Goal: Obtain resource: Download file/media

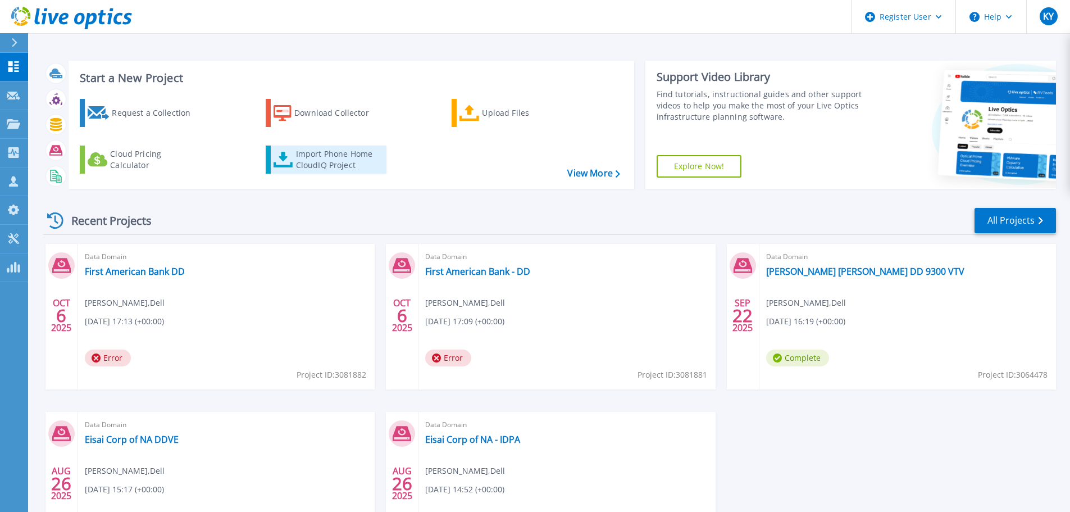
click at [328, 161] on div "Import Phone Home CloudIQ Project" at bounding box center [340, 159] width 88 height 22
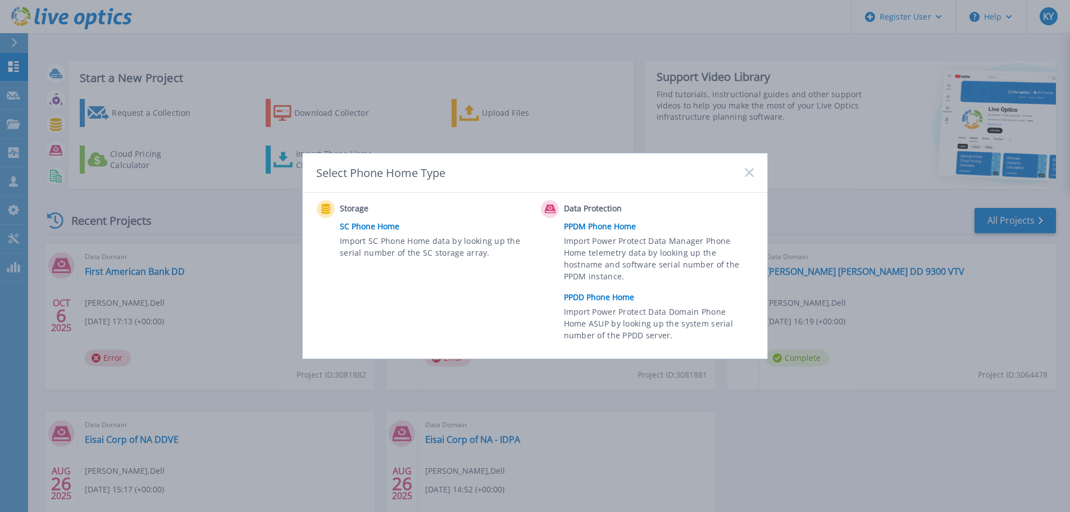
click at [592, 291] on link "PPDD Phone Home" at bounding box center [661, 297] width 195 height 17
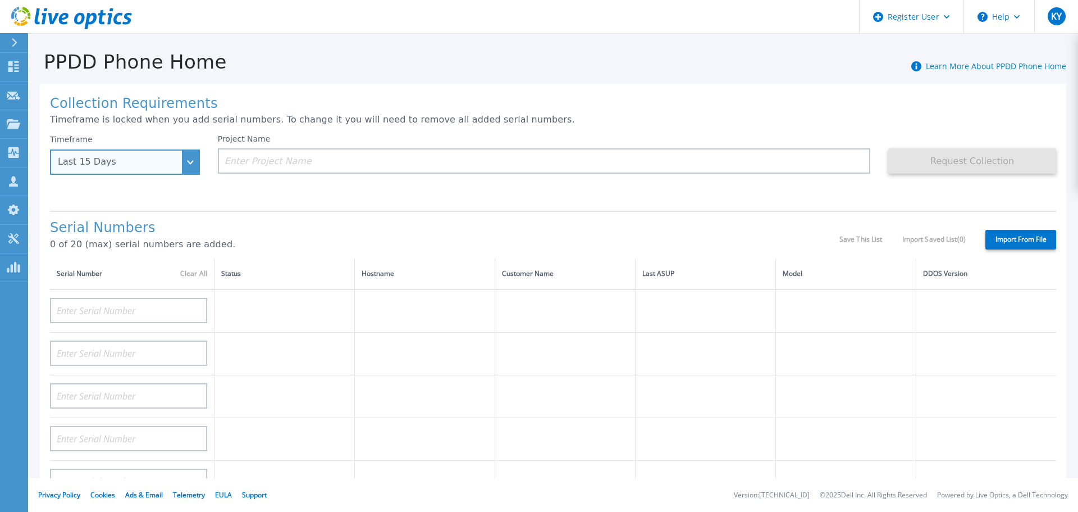
click at [163, 159] on div "Last 15 Days" at bounding box center [119, 162] width 122 height 10
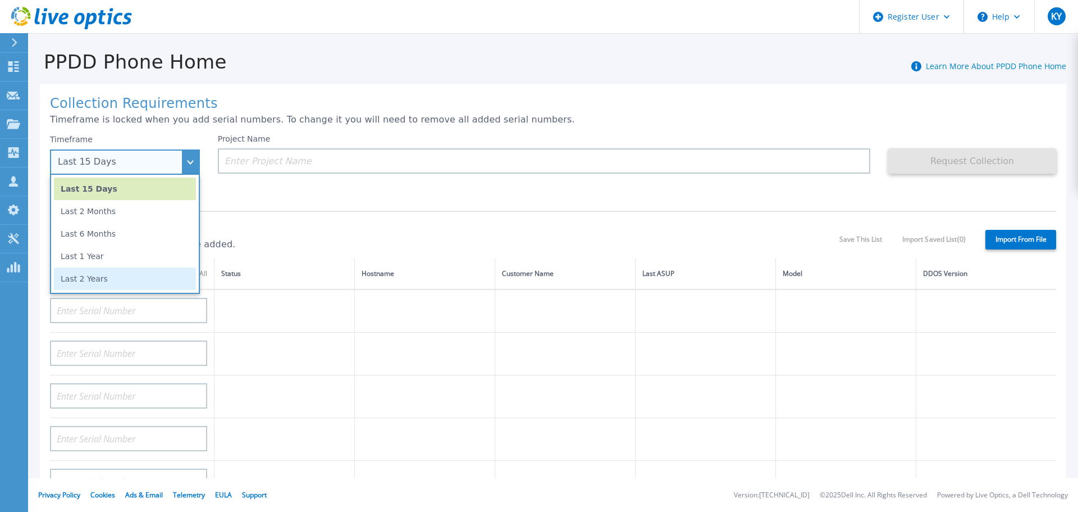
click at [137, 269] on li "Last 2 Years" at bounding box center [125, 278] width 142 height 22
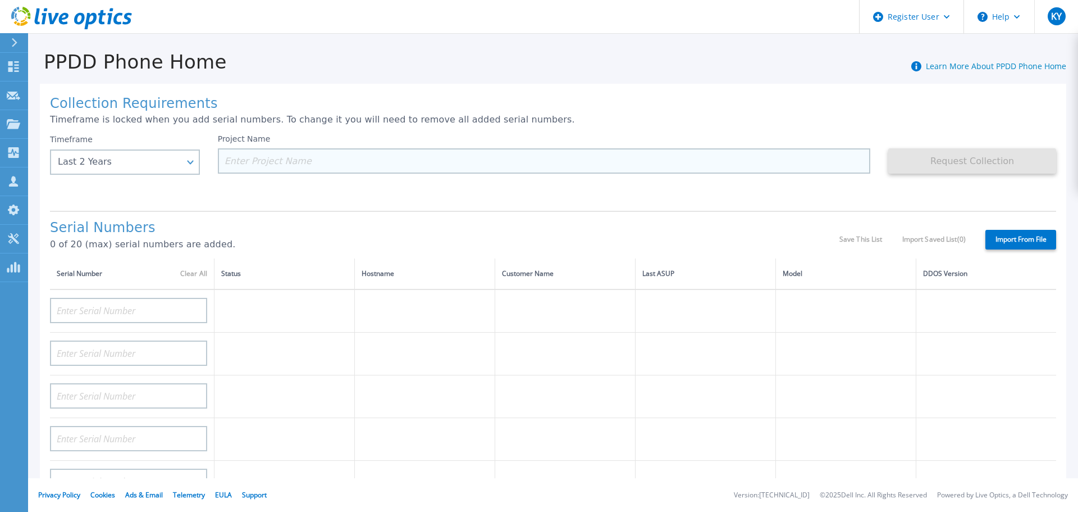
click at [258, 168] on input at bounding box center [544, 160] width 653 height 25
paste input "First American Bank - DD"
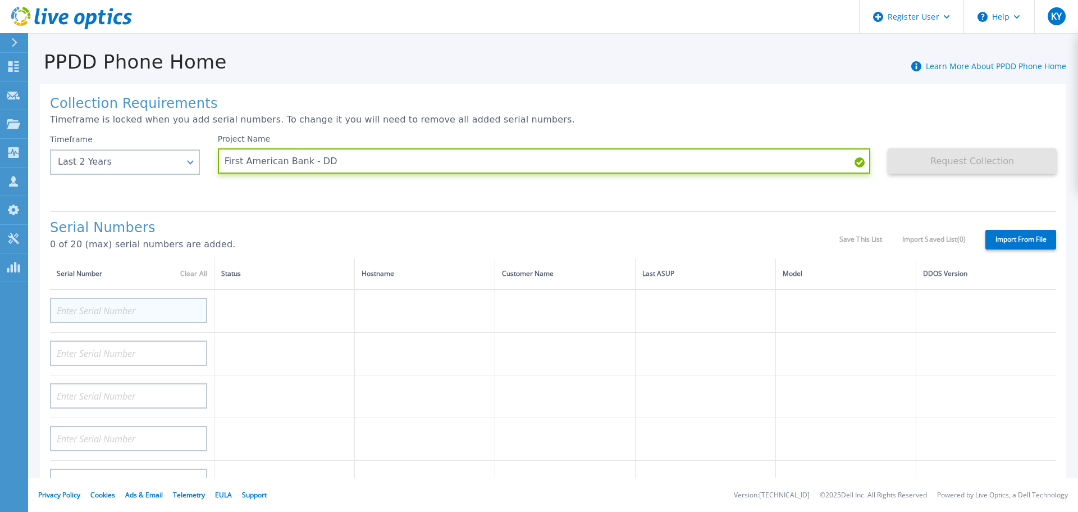
type input "First American Bank - DD"
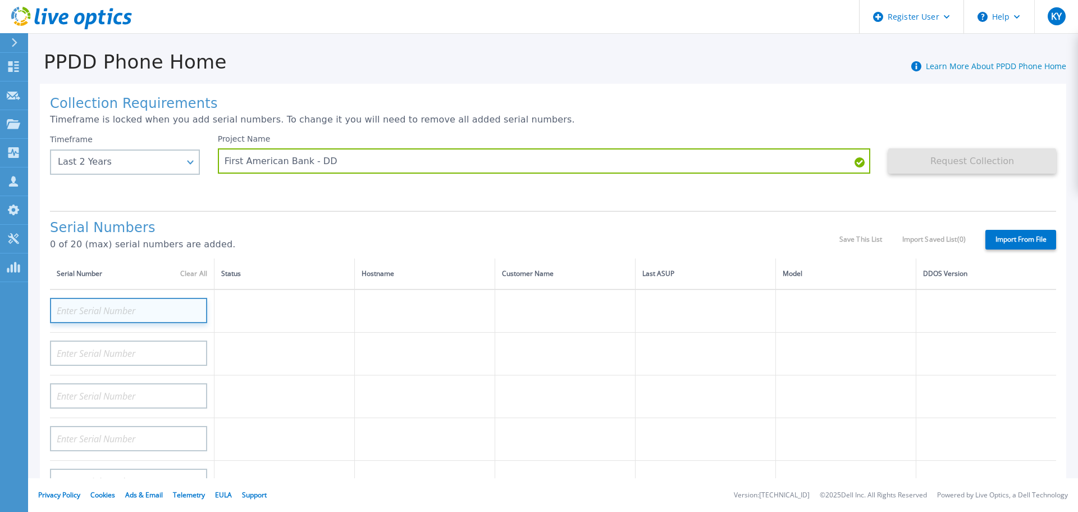
click at [150, 312] on input at bounding box center [128, 310] width 157 height 25
paste input "APM00221802267"
type input "APM00221802267"
click at [655, 209] on div "Collection Requirements Timeframe is locked when you add serial numbers. To cha…" at bounding box center [553, 401] width 1027 height 635
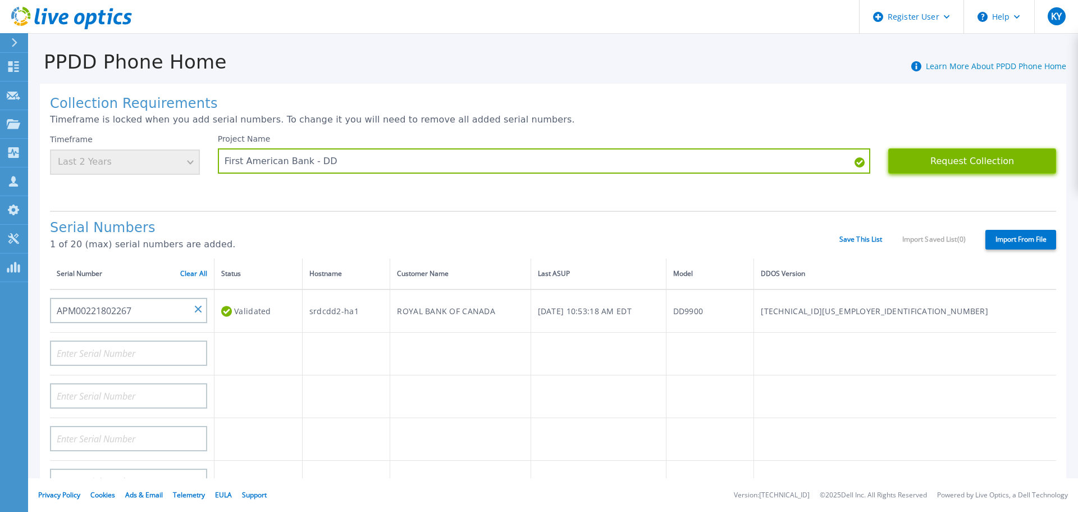
click at [995, 162] on button "Request Collection" at bounding box center [972, 160] width 168 height 25
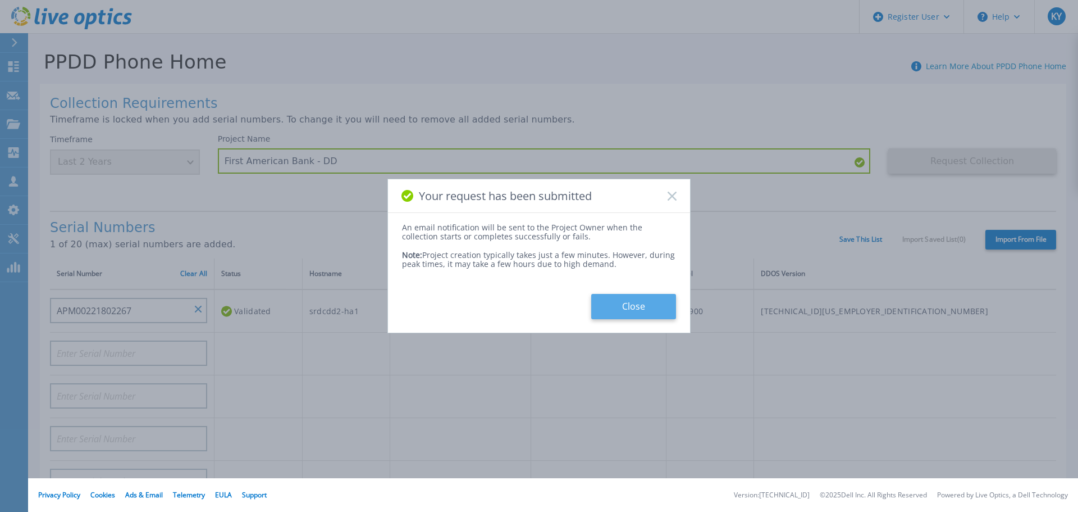
click at [658, 298] on button "Close" at bounding box center [633, 306] width 85 height 25
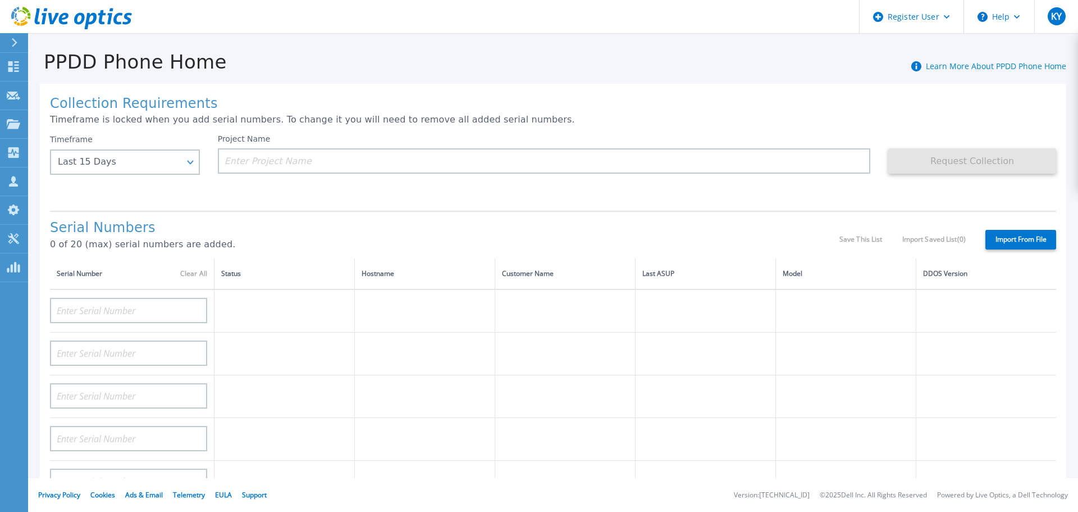
click at [48, 13] on icon at bounding box center [71, 18] width 121 height 23
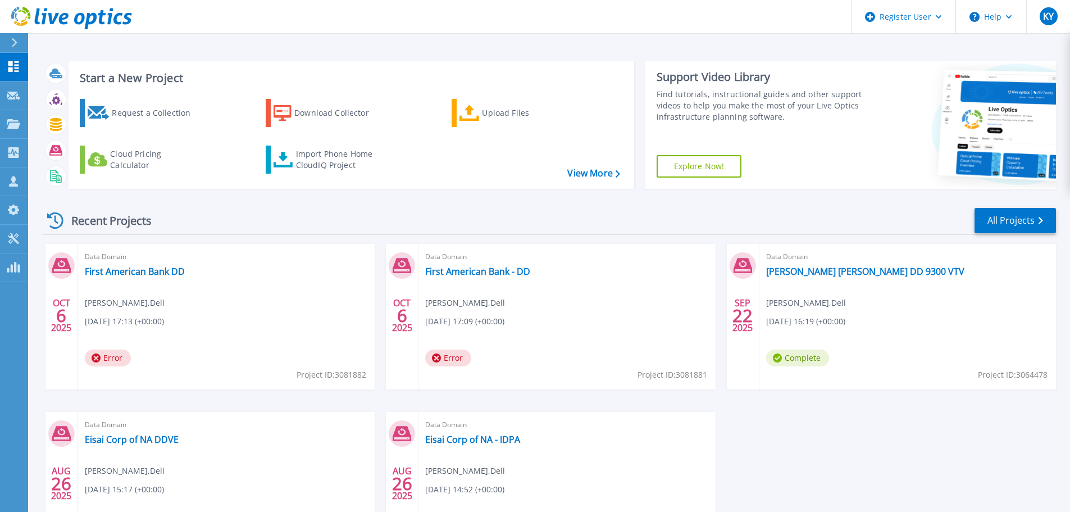
drag, startPoint x: 198, startPoint y: 270, endPoint x: 403, endPoint y: 270, distance: 205.5
click at [204, 274] on div "Data Domain First American Bank DD Kayla Yasso , Dell 10/06/2025, 17:13 (+00:00…" at bounding box center [226, 316] width 297 height 145
drag, startPoint x: 574, startPoint y: 266, endPoint x: 529, endPoint y: 268, distance: 45.5
click at [529, 268] on div "Data Domain First American Bank - DD Kayla Yasso , Dell 10/06/2025, 17:09 (+00:…" at bounding box center [566, 316] width 297 height 145
copy div "First American Bank - DD"
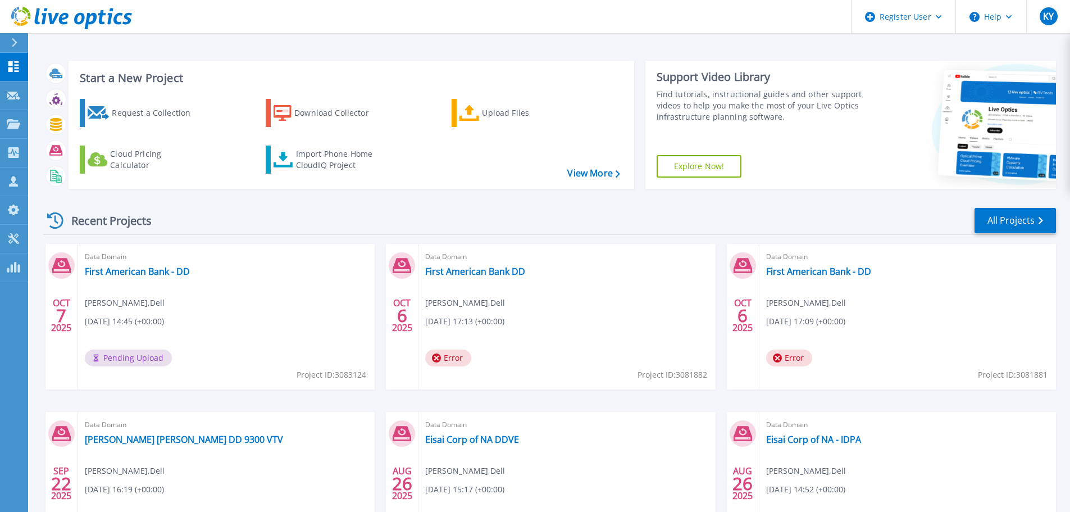
click at [125, 352] on span "Pending Upload" at bounding box center [128, 357] width 87 height 17
click at [126, 267] on link "First American Bank - DD" at bounding box center [137, 271] width 105 height 11
click at [126, 272] on link "First American Bank - DD" at bounding box center [137, 271] width 105 height 11
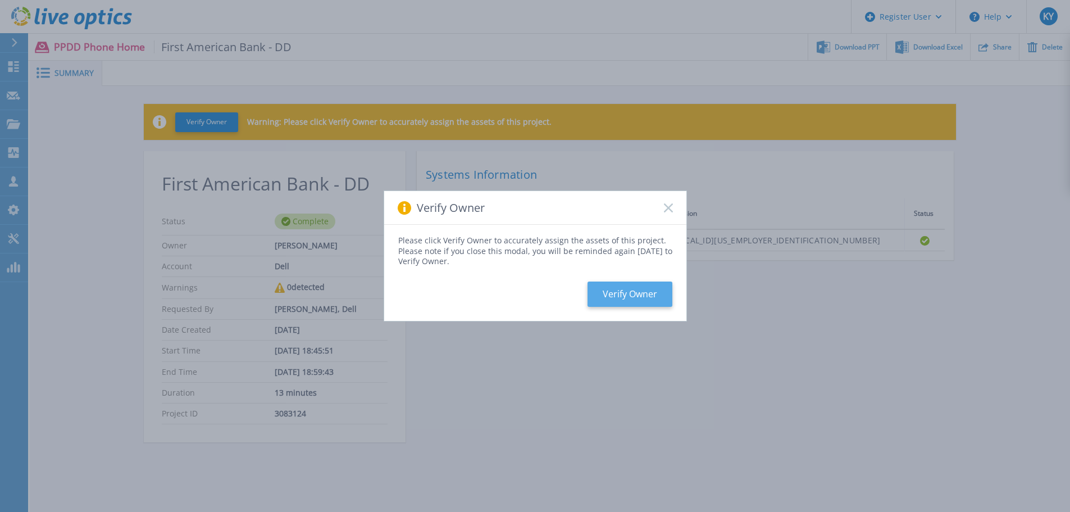
click at [638, 288] on button "Verify Owner" at bounding box center [629, 293] width 85 height 25
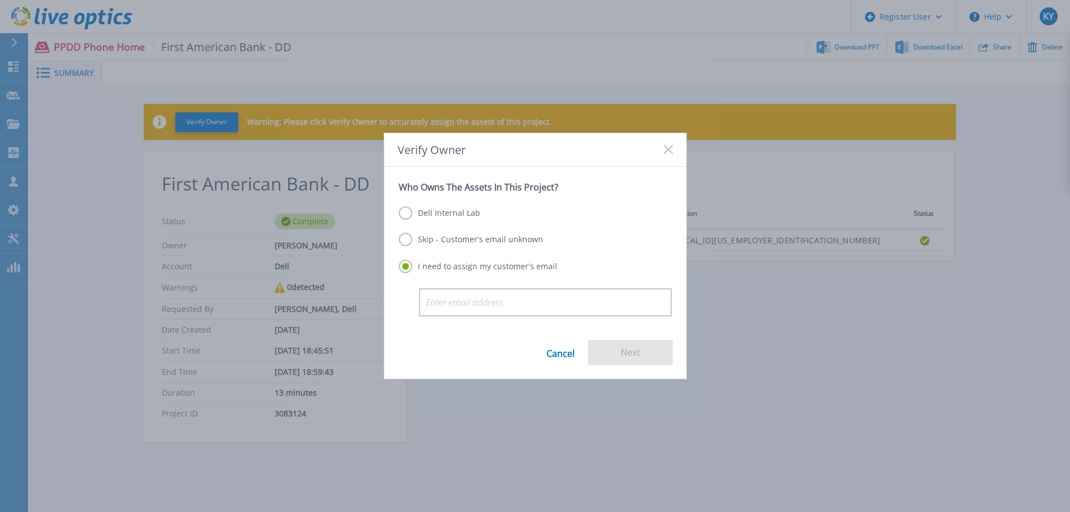
click at [194, 121] on div "Verify Owner Who Owns The Assets In This Project? Dell Internal Lab Skip - Cust…" at bounding box center [535, 256] width 1070 height 512
click at [427, 215] on label "Dell Internal Lab" at bounding box center [439, 212] width 81 height 13
click at [0, 0] on input "Dell Internal Lab" at bounding box center [0, 0] width 0 height 0
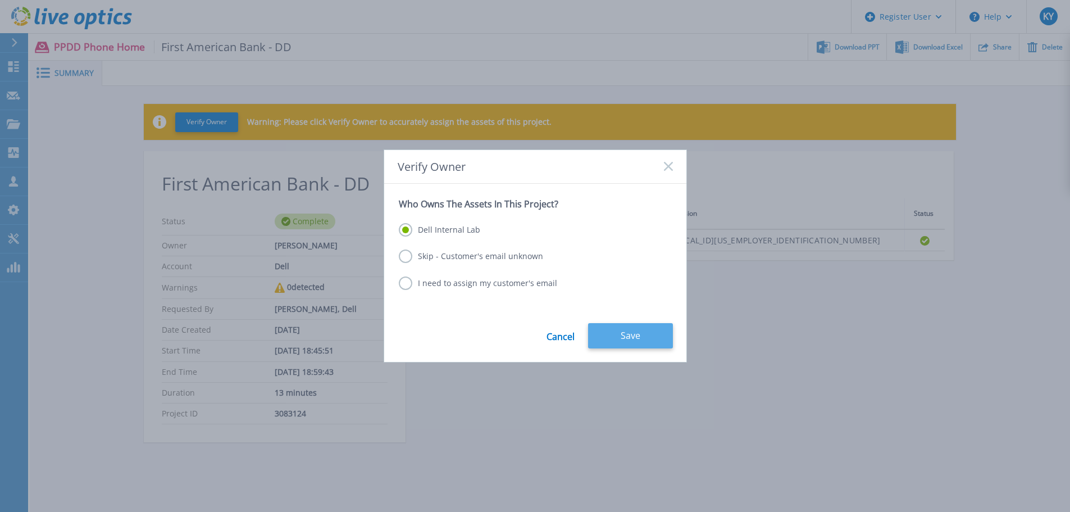
click at [629, 327] on button "Save" at bounding box center [630, 335] width 85 height 25
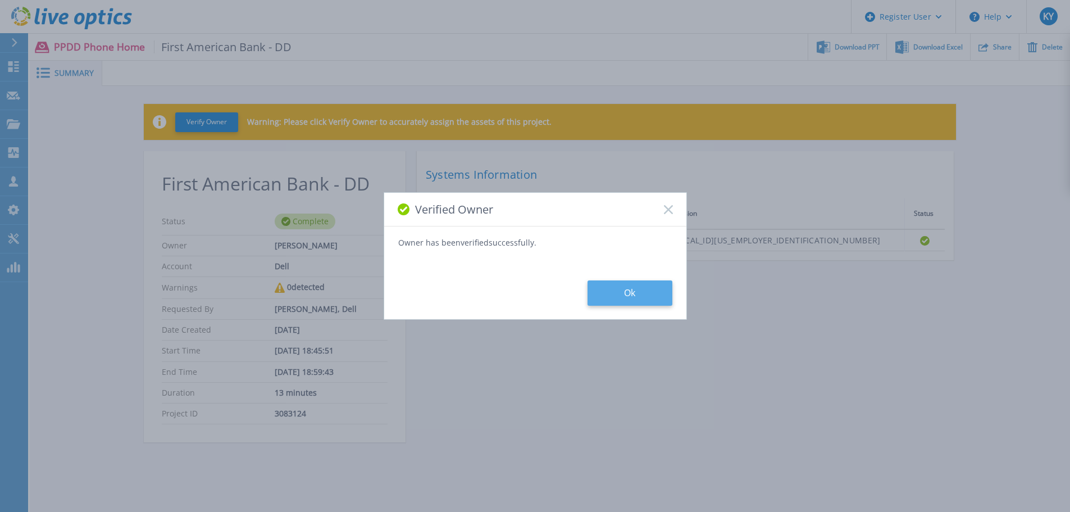
click at [595, 302] on button "Ok" at bounding box center [629, 292] width 85 height 25
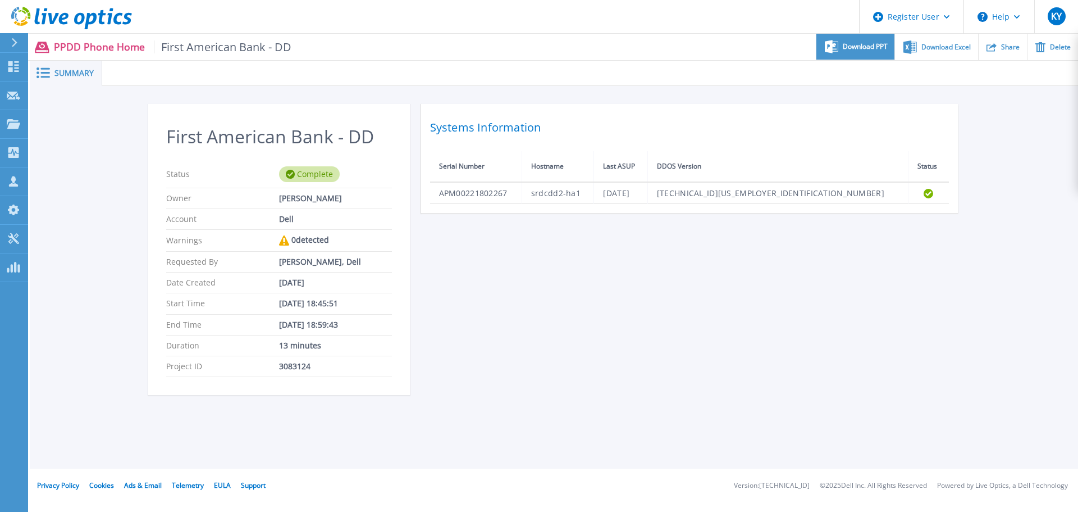
click at [866, 50] on span "Download PPT" at bounding box center [865, 46] width 45 height 7
click at [282, 239] on icon at bounding box center [284, 240] width 10 height 10
drag, startPoint x: 199, startPoint y: 243, endPoint x: 262, endPoint y: 239, distance: 62.5
click at [199, 243] on p "Warnings" at bounding box center [222, 240] width 113 height 10
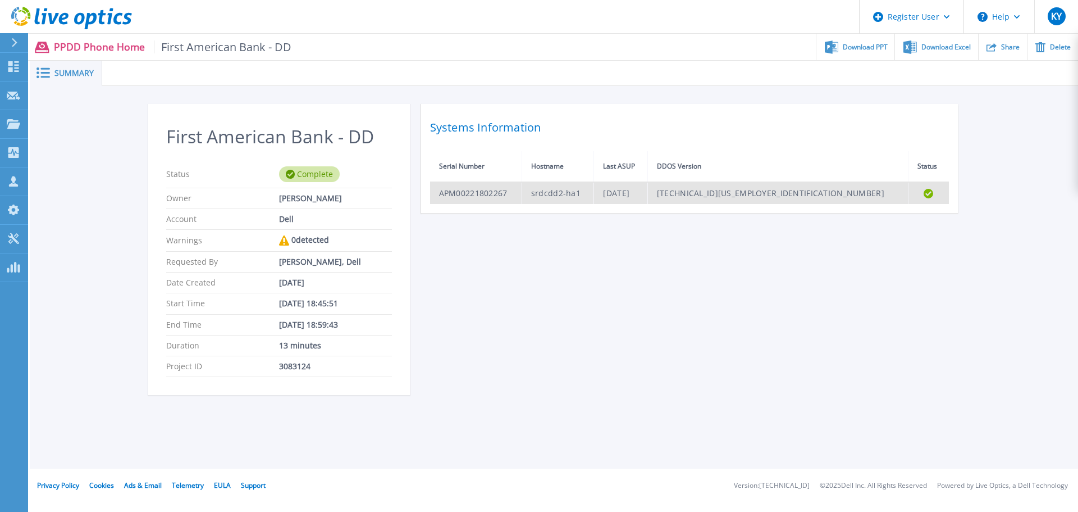
drag, startPoint x: 523, startPoint y: 195, endPoint x: 519, endPoint y: 199, distance: 6.0
click at [519, 199] on td "APM00221802267" at bounding box center [476, 193] width 92 height 22
click at [521, 197] on td "APM00221802267" at bounding box center [476, 193] width 92 height 22
drag, startPoint x: 521, startPoint y: 197, endPoint x: 513, endPoint y: 199, distance: 8.0
click at [513, 199] on td "APM00221802267" at bounding box center [476, 193] width 92 height 22
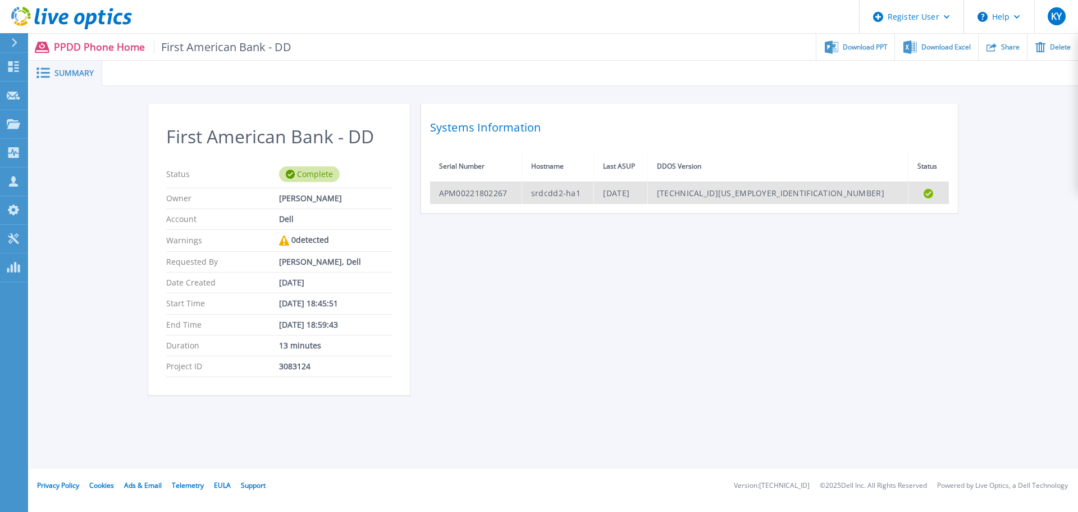
click at [925, 188] on td "Completed" at bounding box center [929, 193] width 40 height 22
click at [924, 192] on icon at bounding box center [929, 194] width 10 height 10
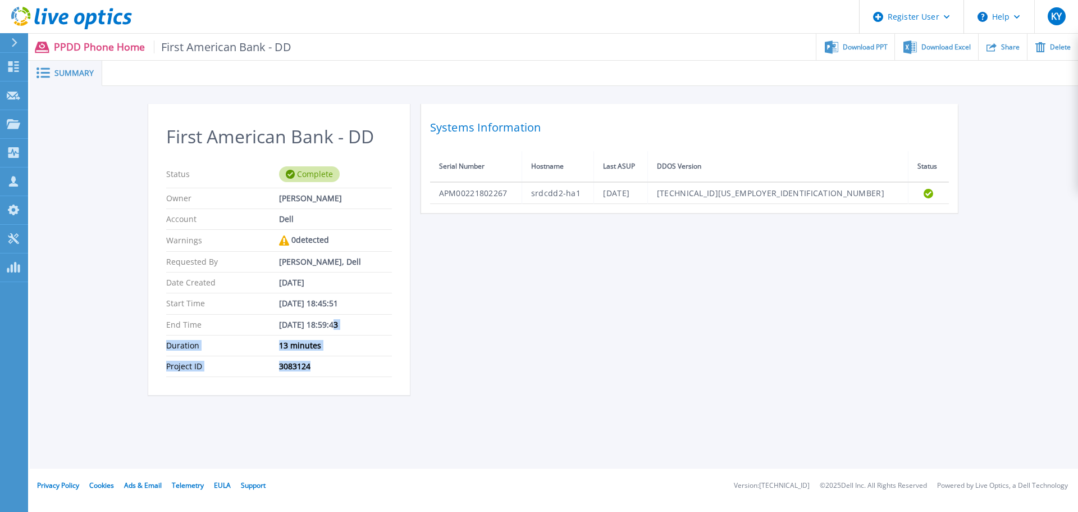
drag, startPoint x: 331, startPoint y: 335, endPoint x: 320, endPoint y: 376, distance: 43.0
click at [320, 376] on section "First American Bank - DD Status Complete Owner [PERSON_NAME] Account Dell Warni…" at bounding box center [279, 249] width 262 height 291
click at [320, 371] on div "Project ID 3083124" at bounding box center [279, 366] width 226 height 21
click at [291, 175] on icon at bounding box center [290, 174] width 9 height 9
click at [327, 245] on div "0 detected" at bounding box center [335, 240] width 113 height 10
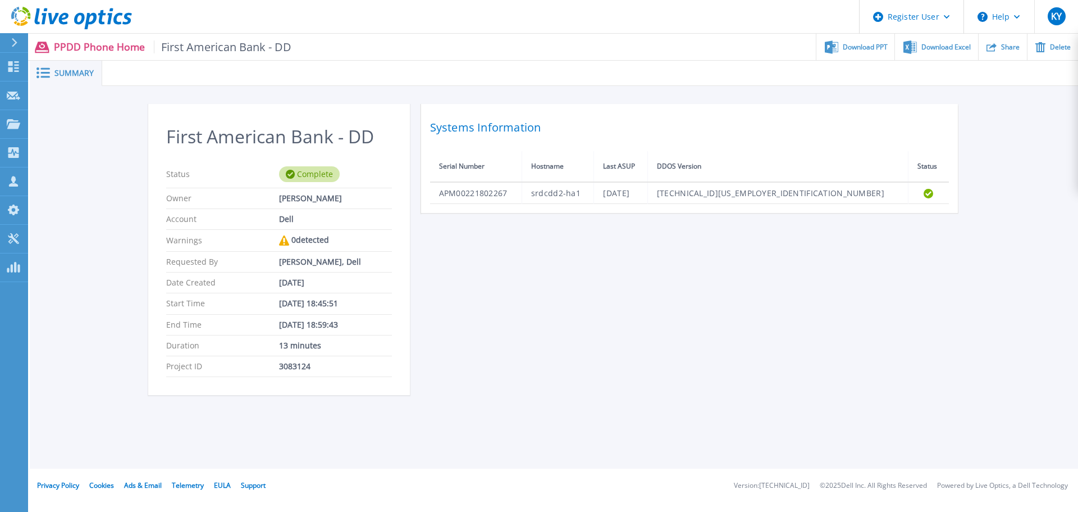
drag, startPoint x: 289, startPoint y: 236, endPoint x: 299, endPoint y: 248, distance: 14.7
click at [289, 238] on div "0 detected" at bounding box center [335, 240] width 113 height 10
